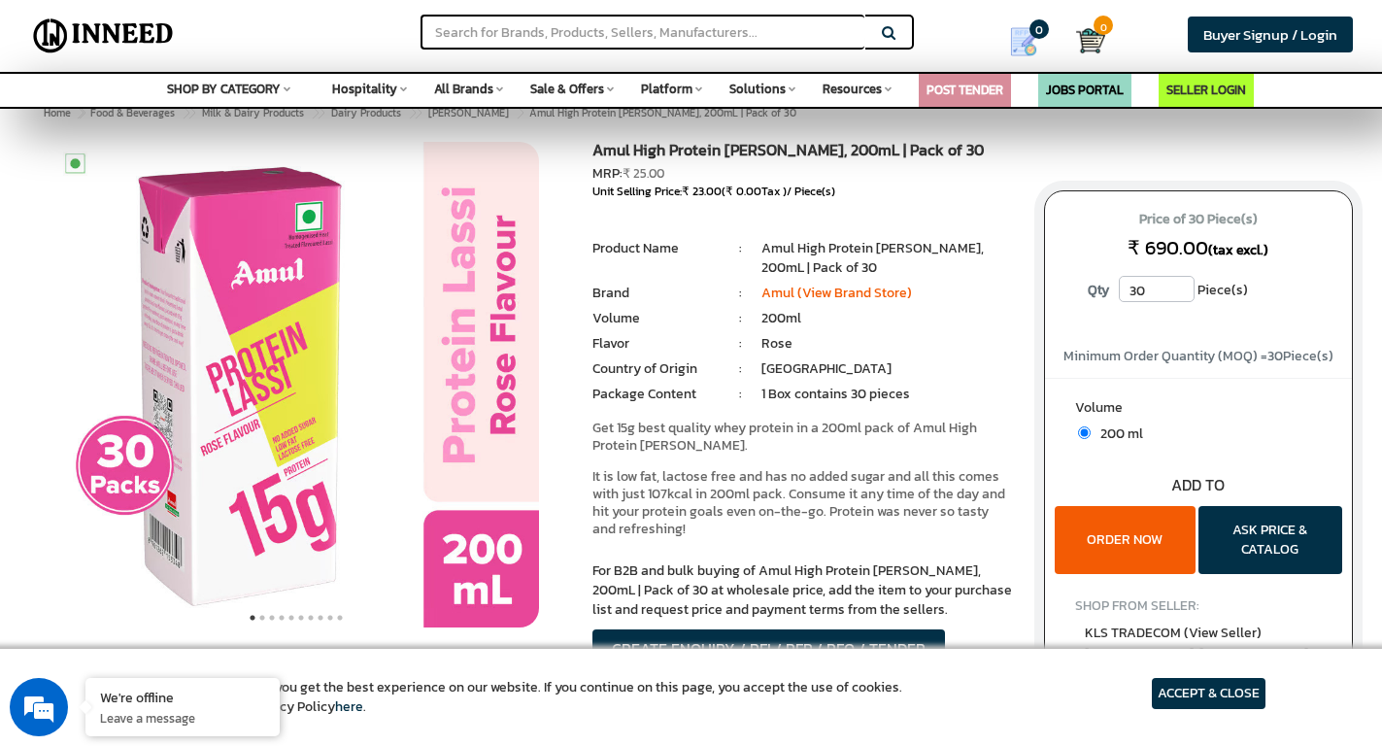
scroll to position [5, 0]
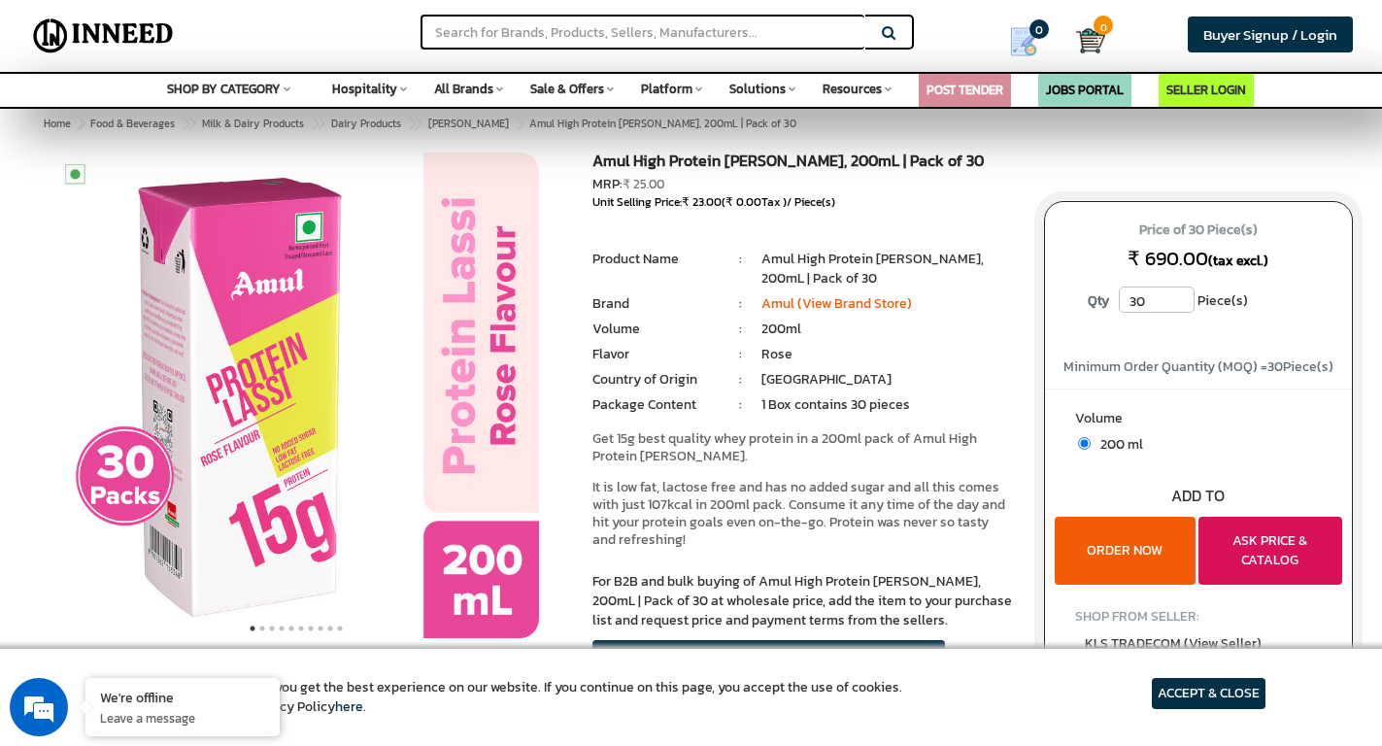
click at [1254, 539] on button "ASK PRICE & CATALOG" at bounding box center [1270, 551] width 144 height 68
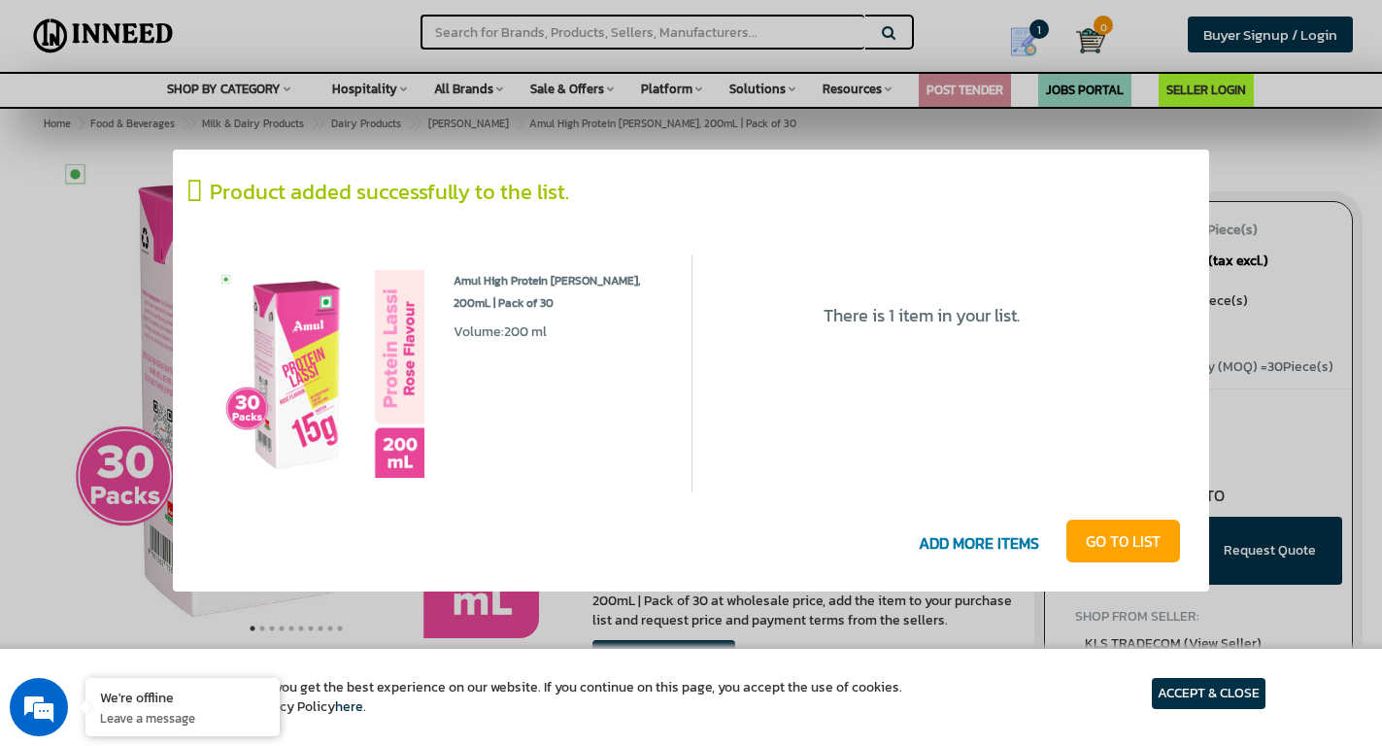
click at [1153, 543] on link "GO T0 LIST" at bounding box center [1123, 540] width 114 height 43
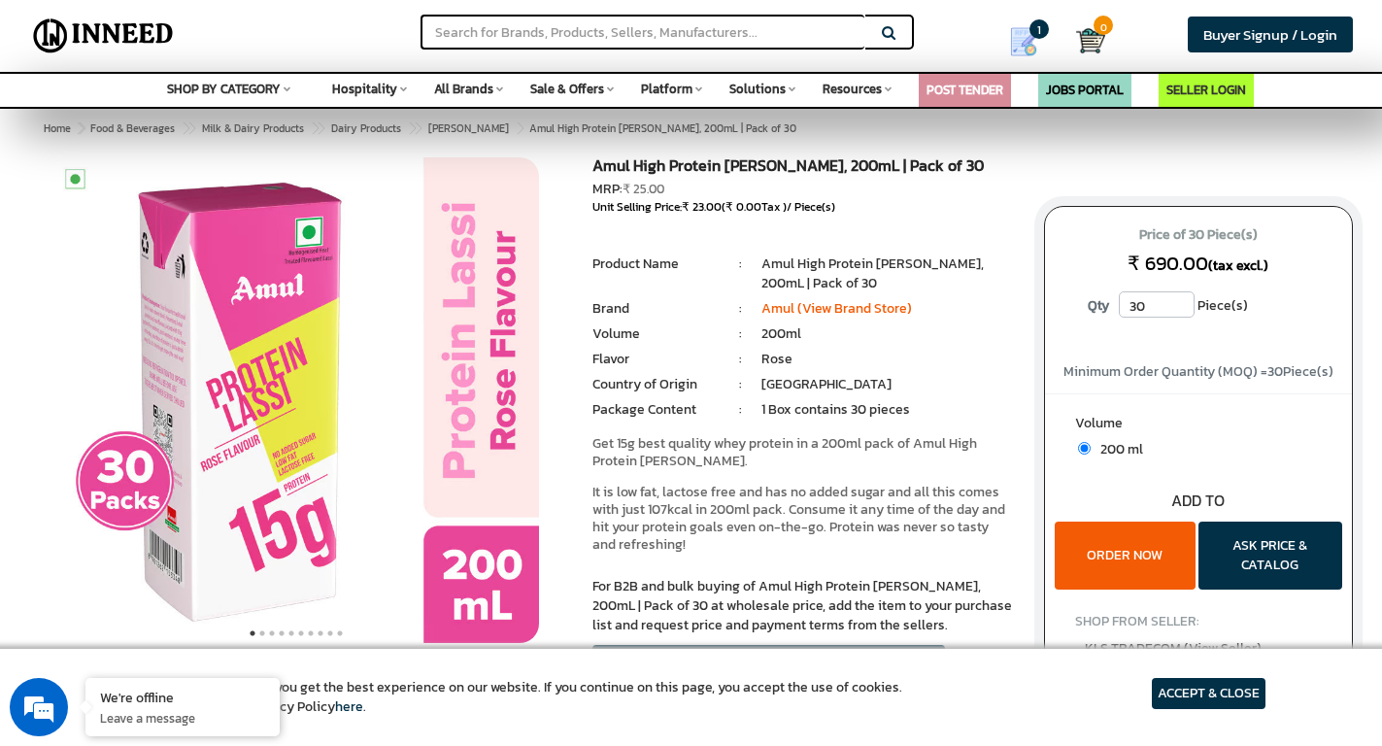
click at [458, 88] on span "All Brands" at bounding box center [463, 89] width 59 height 18
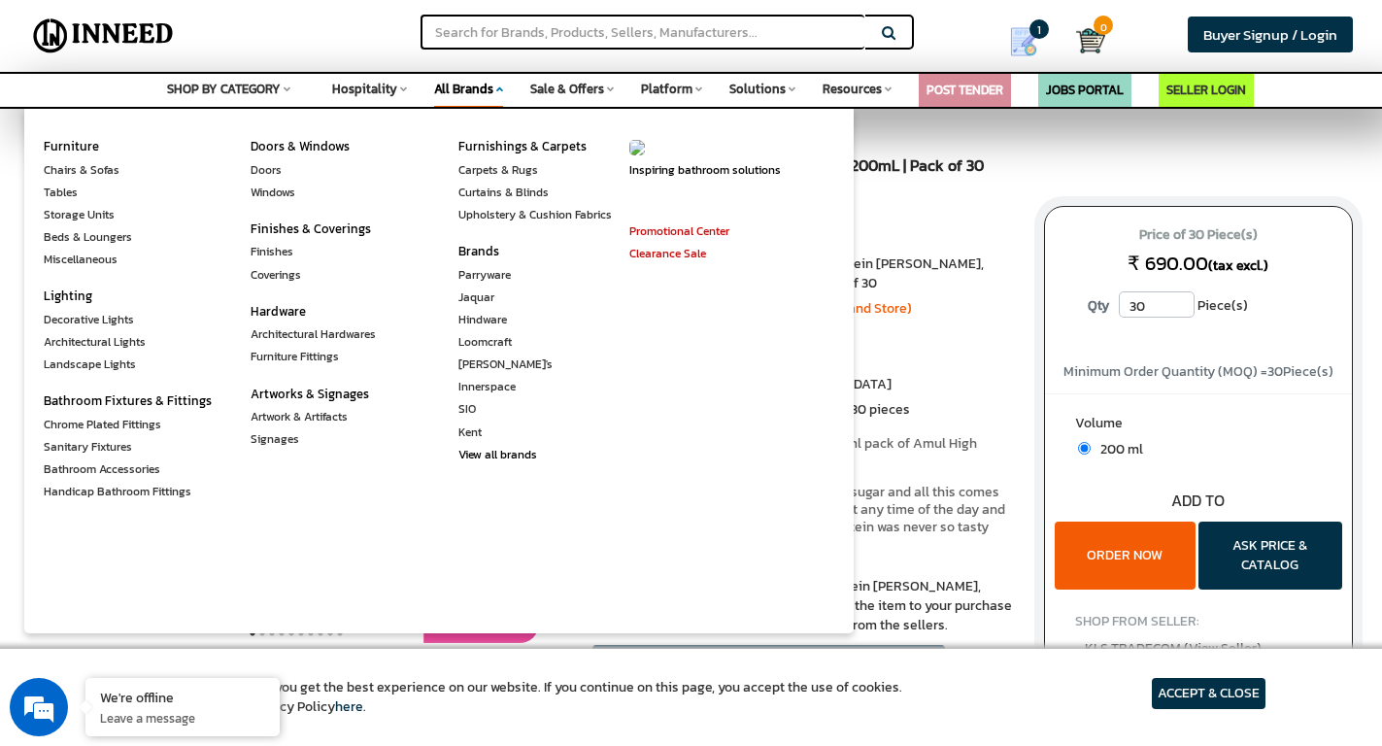
click at [458, 88] on span "All Brands" at bounding box center [463, 89] width 59 height 18
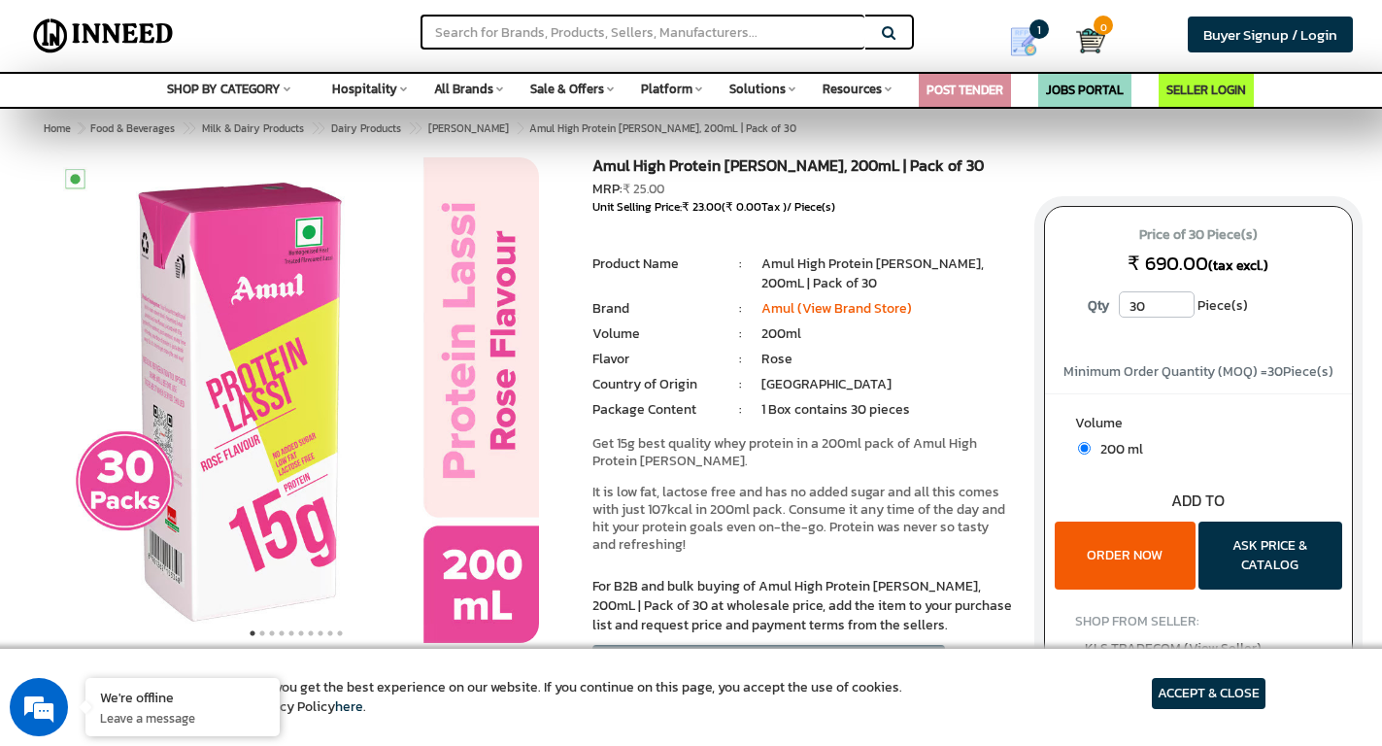
click at [212, 79] on div "SHOP BY CATEGORY Space Agriculture & Farming Apparel & Garments Architecture & …" at bounding box center [228, 86] width 123 height 25
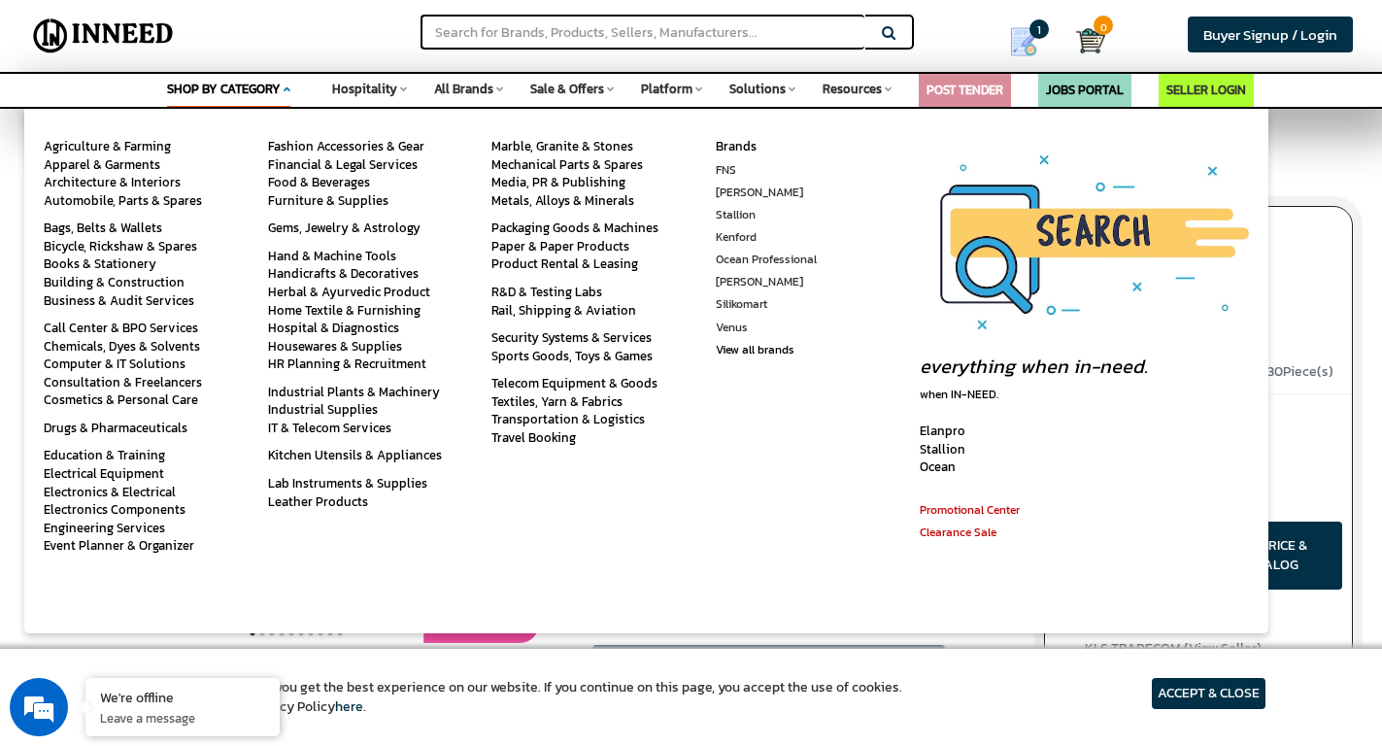
click at [212, 79] on div "SHOP BY CATEGORY Space Agriculture & Farming Apparel & Garments Architecture & …" at bounding box center [228, 92] width 123 height 36
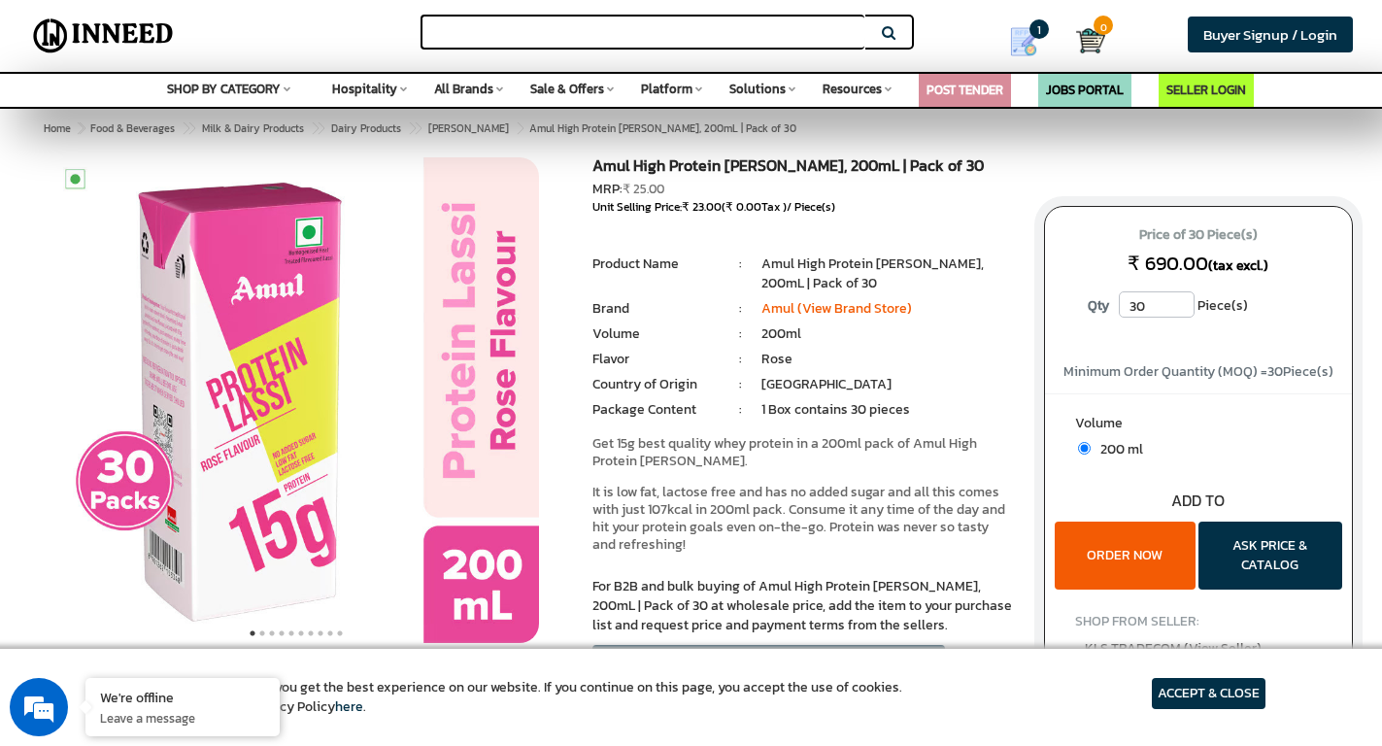
click at [569, 34] on input "text" at bounding box center [641, 32] width 443 height 35
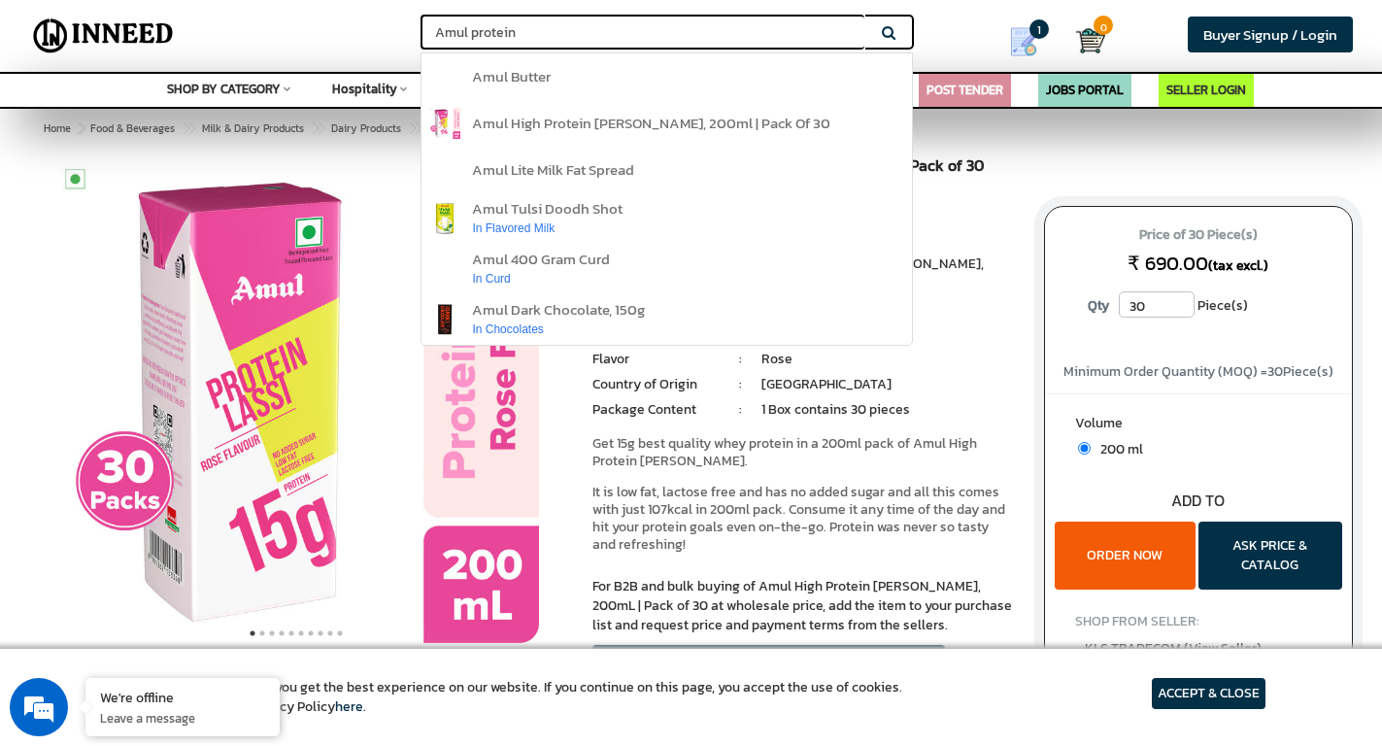
type input "Amul protein"
click at [888, 32] on button "Search" at bounding box center [889, 32] width 49 height 35
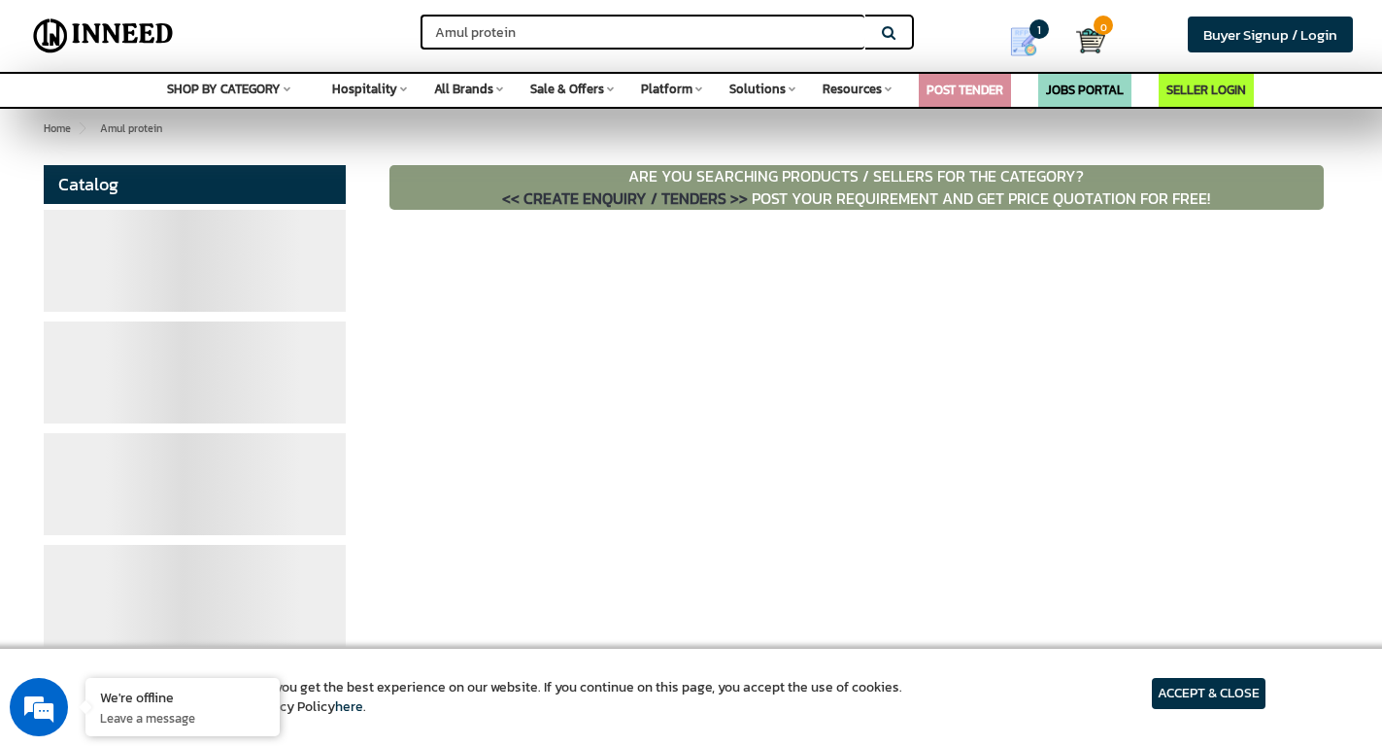
click at [531, 30] on input "Amul protein" at bounding box center [641, 32] width 443 height 35
click at [471, 30] on input "Amul protein" at bounding box center [641, 32] width 443 height 35
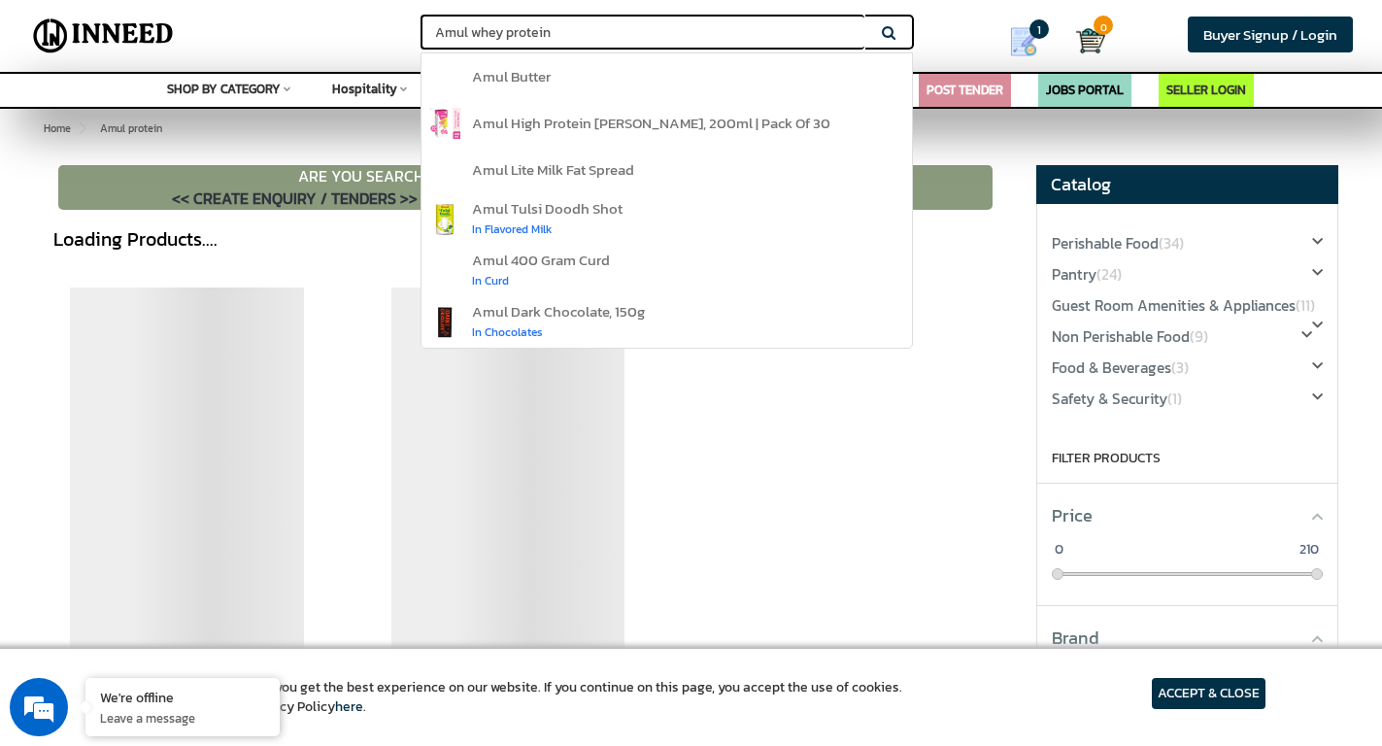
type input "Amul whey protein"
click at [888, 32] on button "Search" at bounding box center [889, 32] width 49 height 35
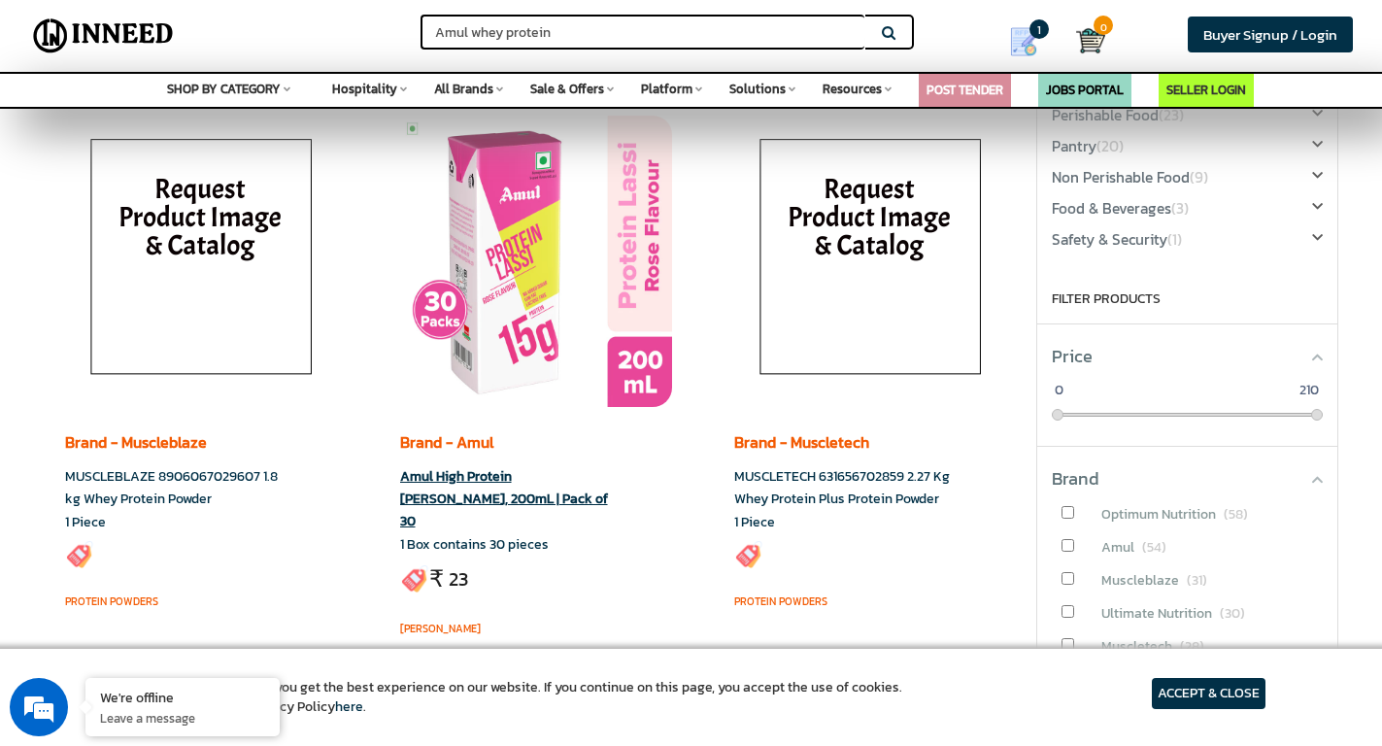
scroll to position [114, 0]
